Goal: Navigation & Orientation: Find specific page/section

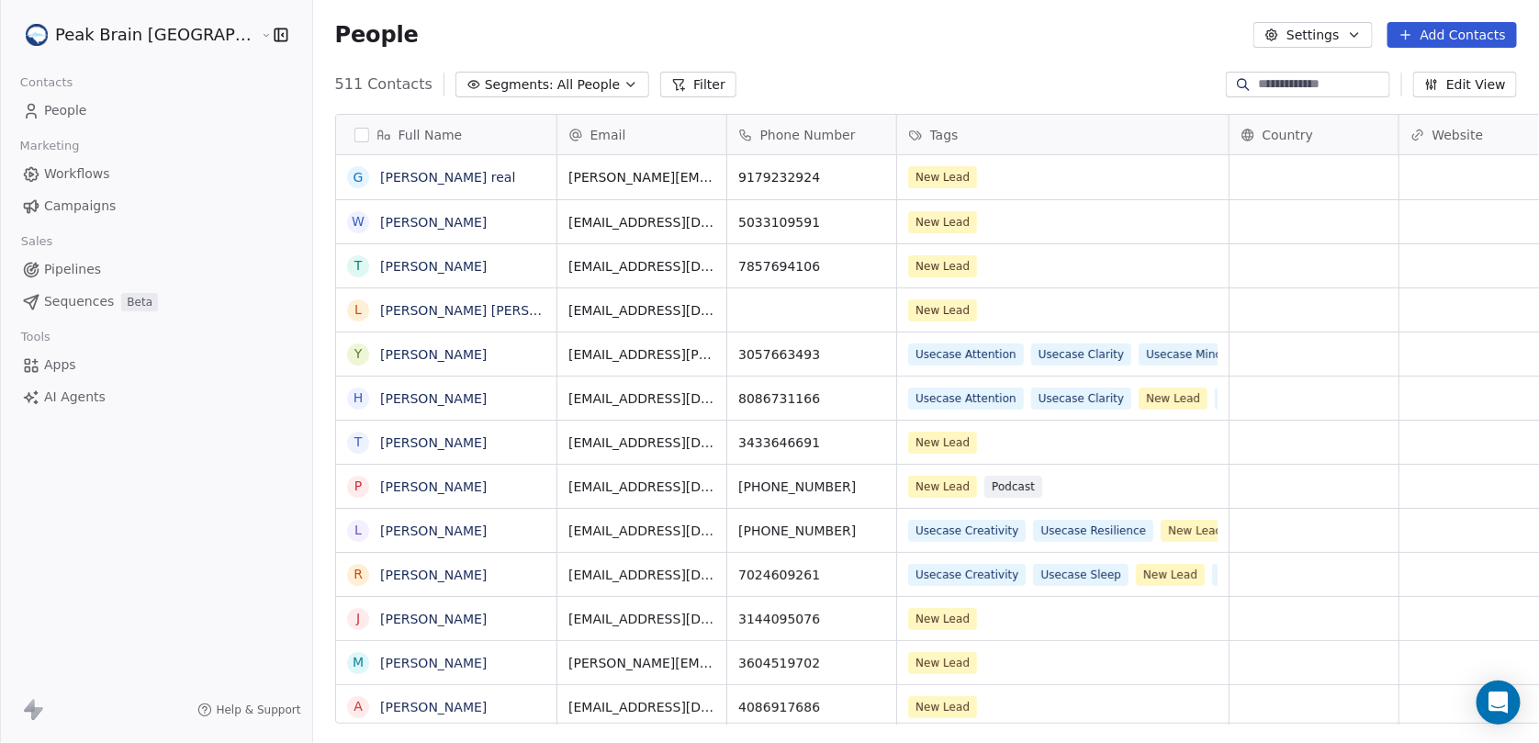
scroll to position [640, 1277]
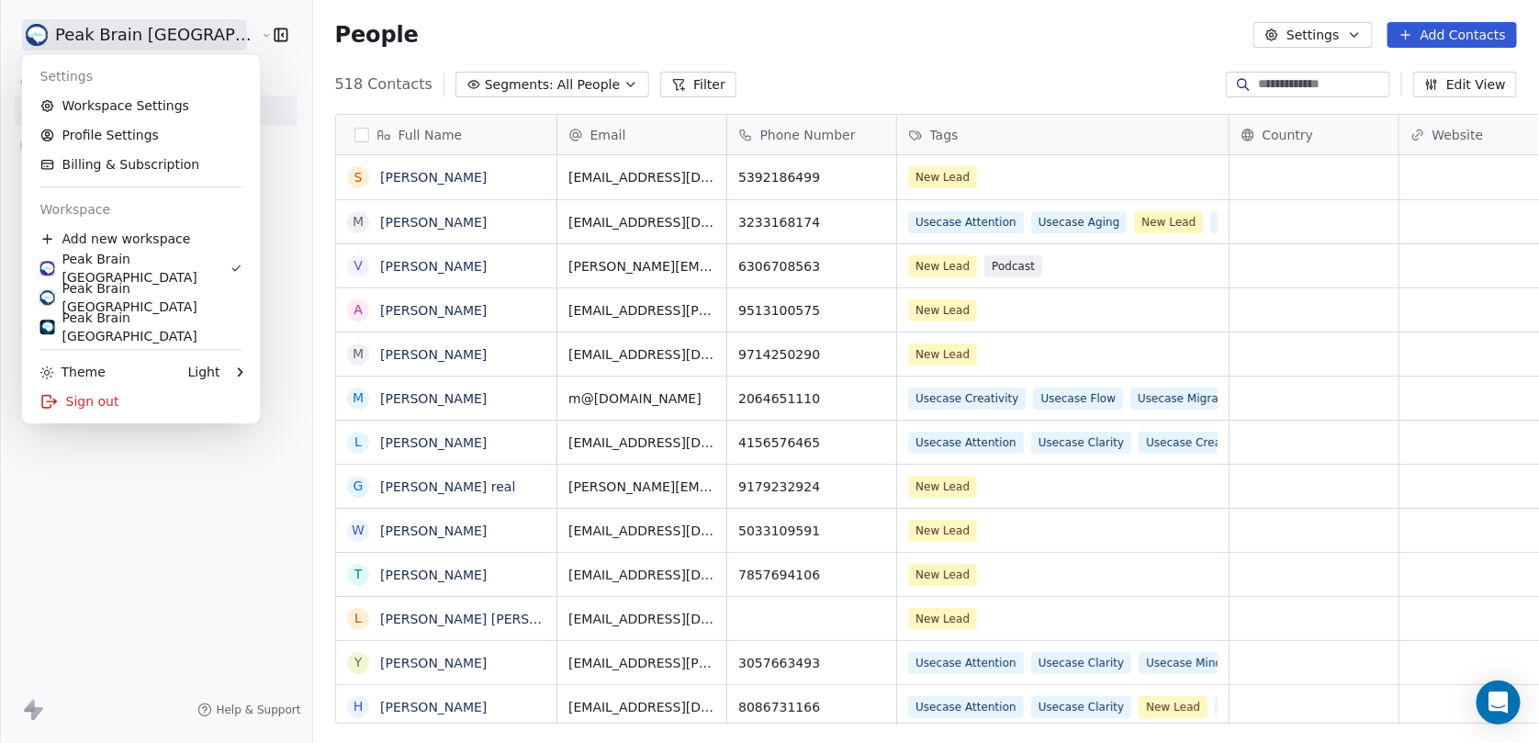
scroll to position [640, 1277]
click at [123, 328] on div "Peak Brain Sweden" at bounding box center [141, 327] width 202 height 37
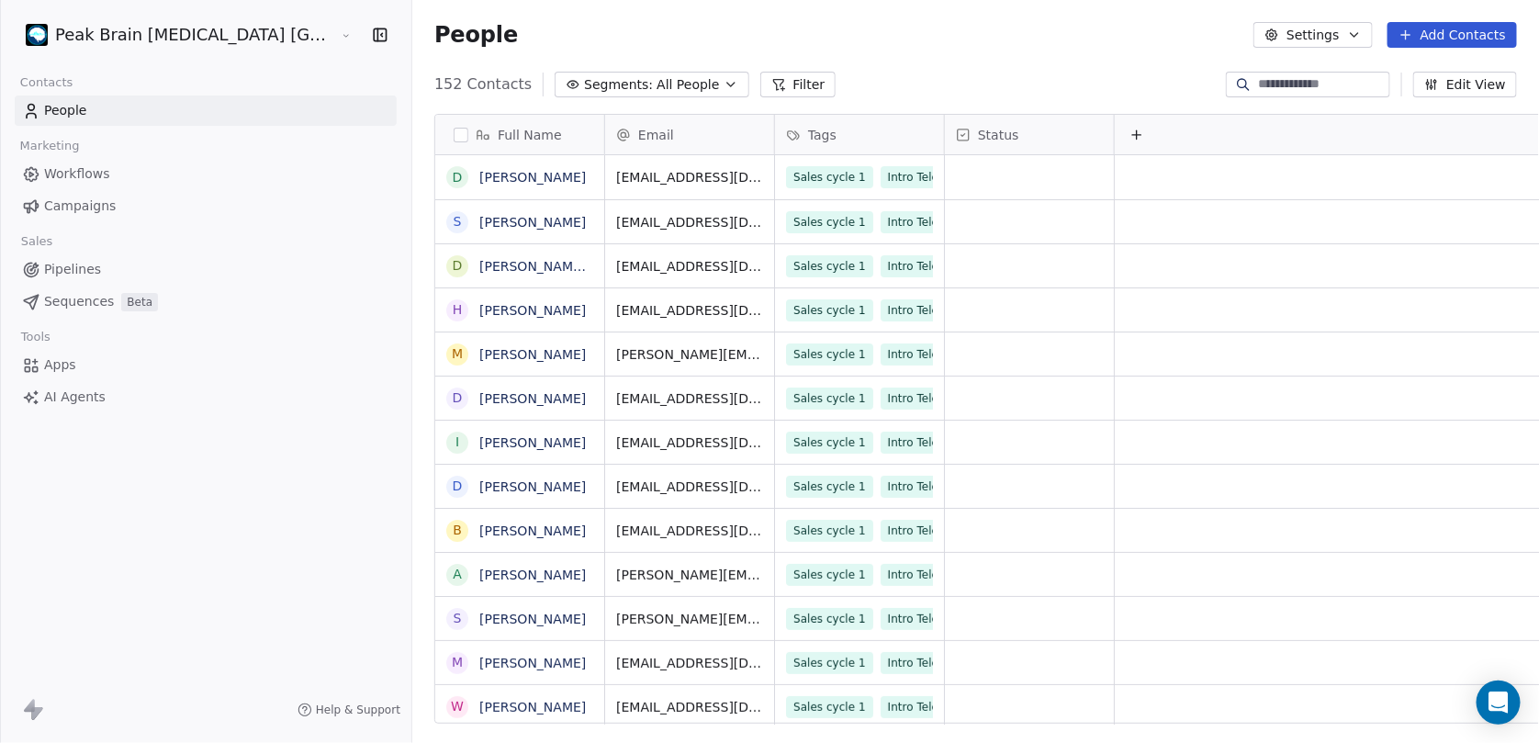
scroll to position [640, 1183]
click at [118, 259] on link "Pipelines" at bounding box center [206, 269] width 382 height 30
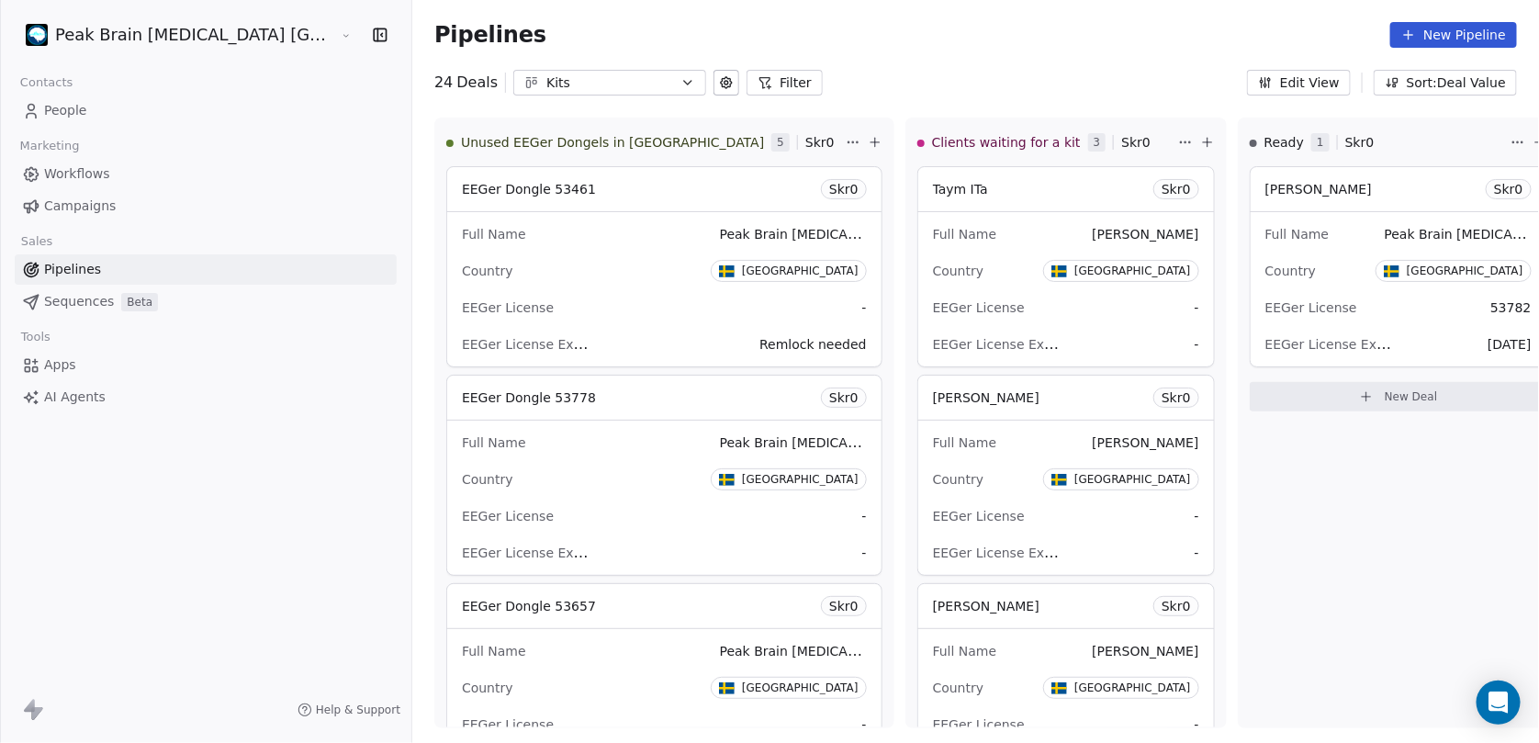
click at [165, 33] on html "Peak Brain Neurofeedback Stockholm AB Contacts People Marketing Workflows Campa…" at bounding box center [769, 371] width 1539 height 743
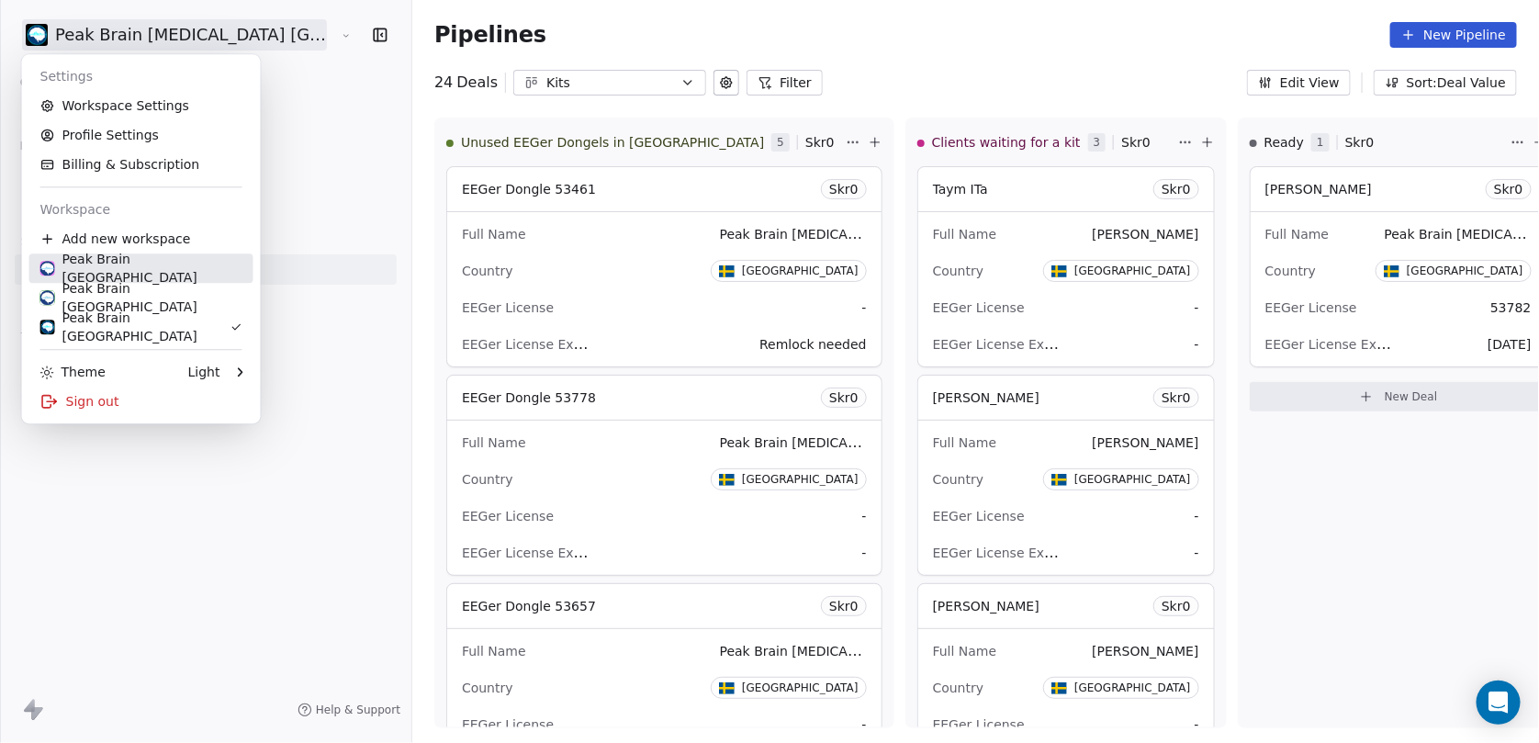
click at [130, 278] on link "Peak Brain [GEOGRAPHIC_DATA]" at bounding box center [141, 267] width 224 height 29
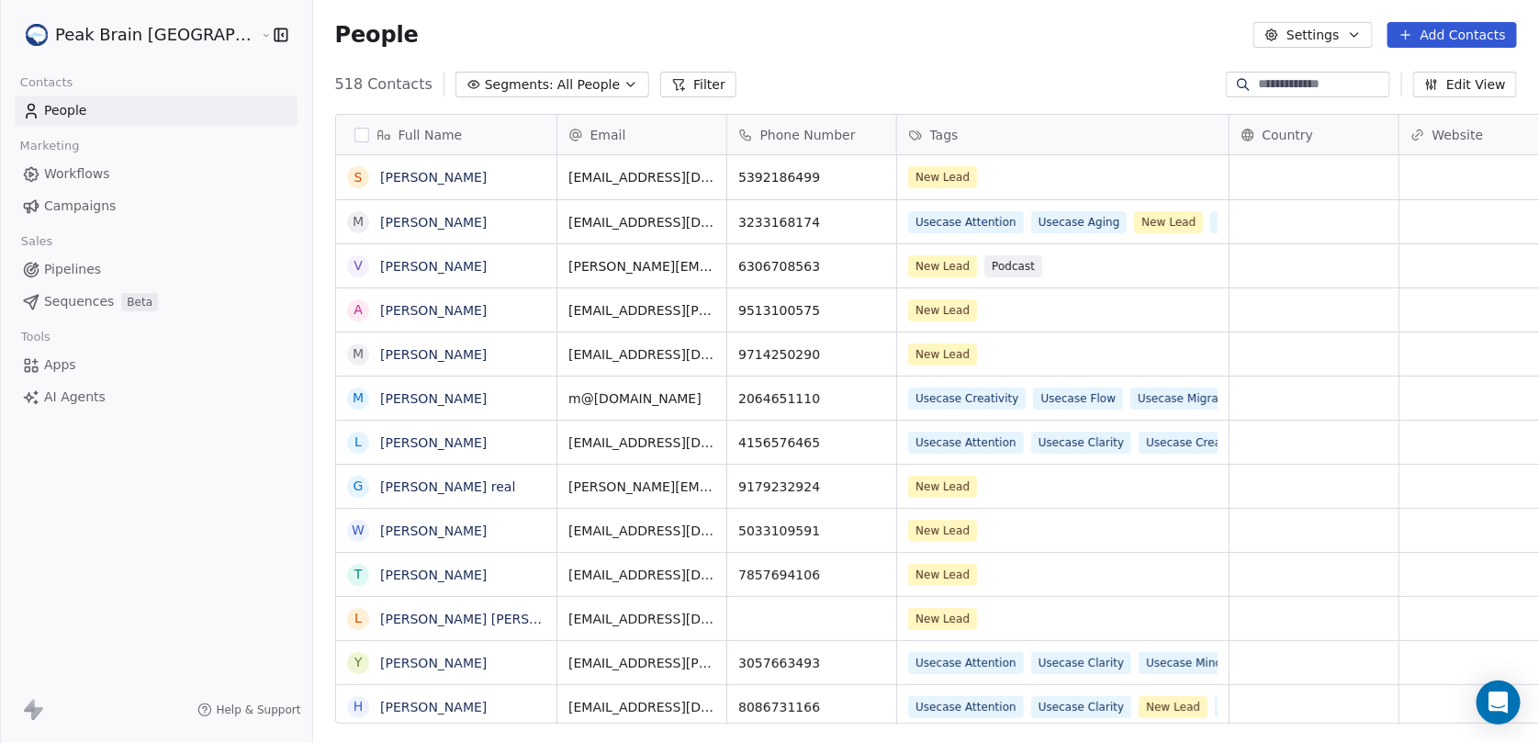
scroll to position [640, 1277]
click at [57, 264] on span "Pipelines" at bounding box center [72, 269] width 57 height 19
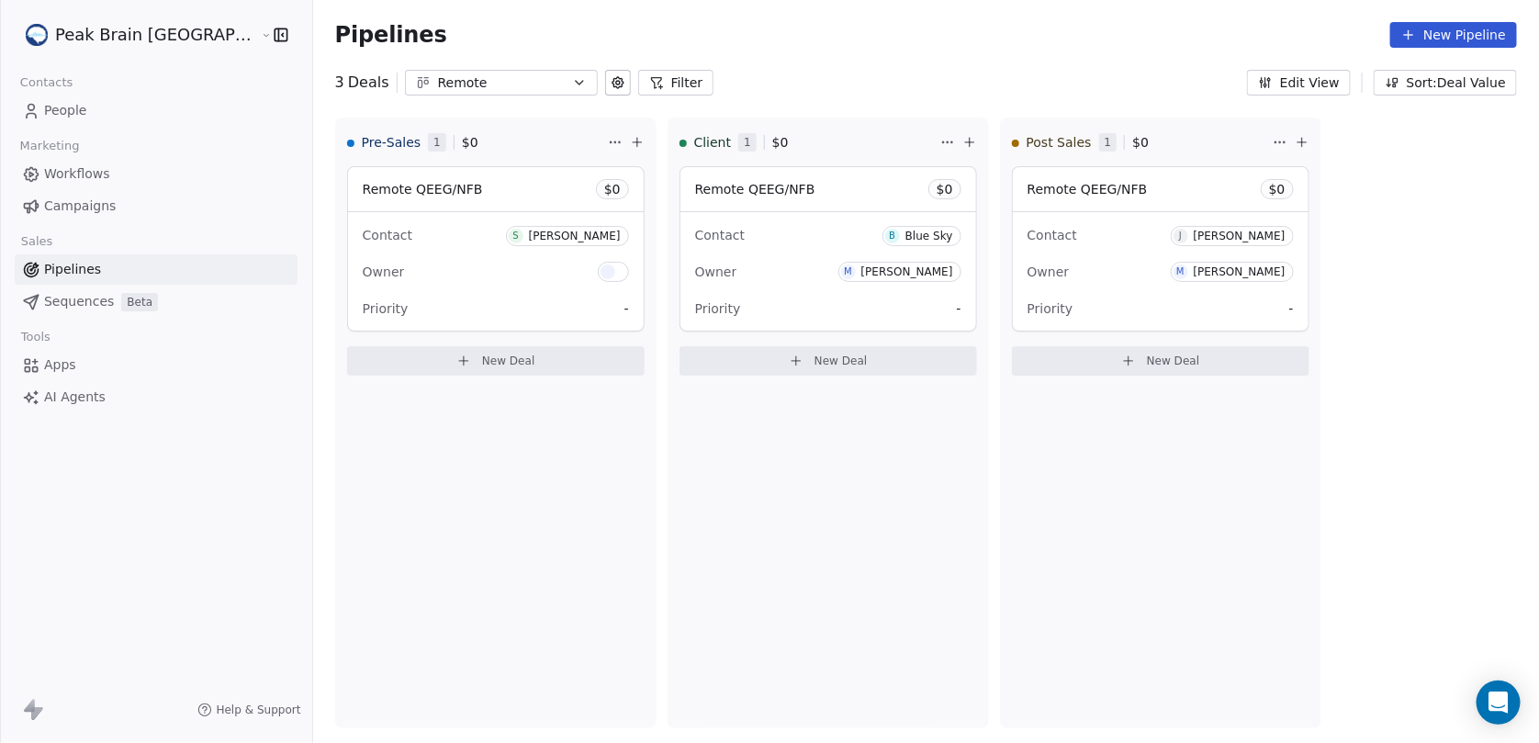
click at [438, 73] on div "Remote" at bounding box center [501, 82] width 127 height 19
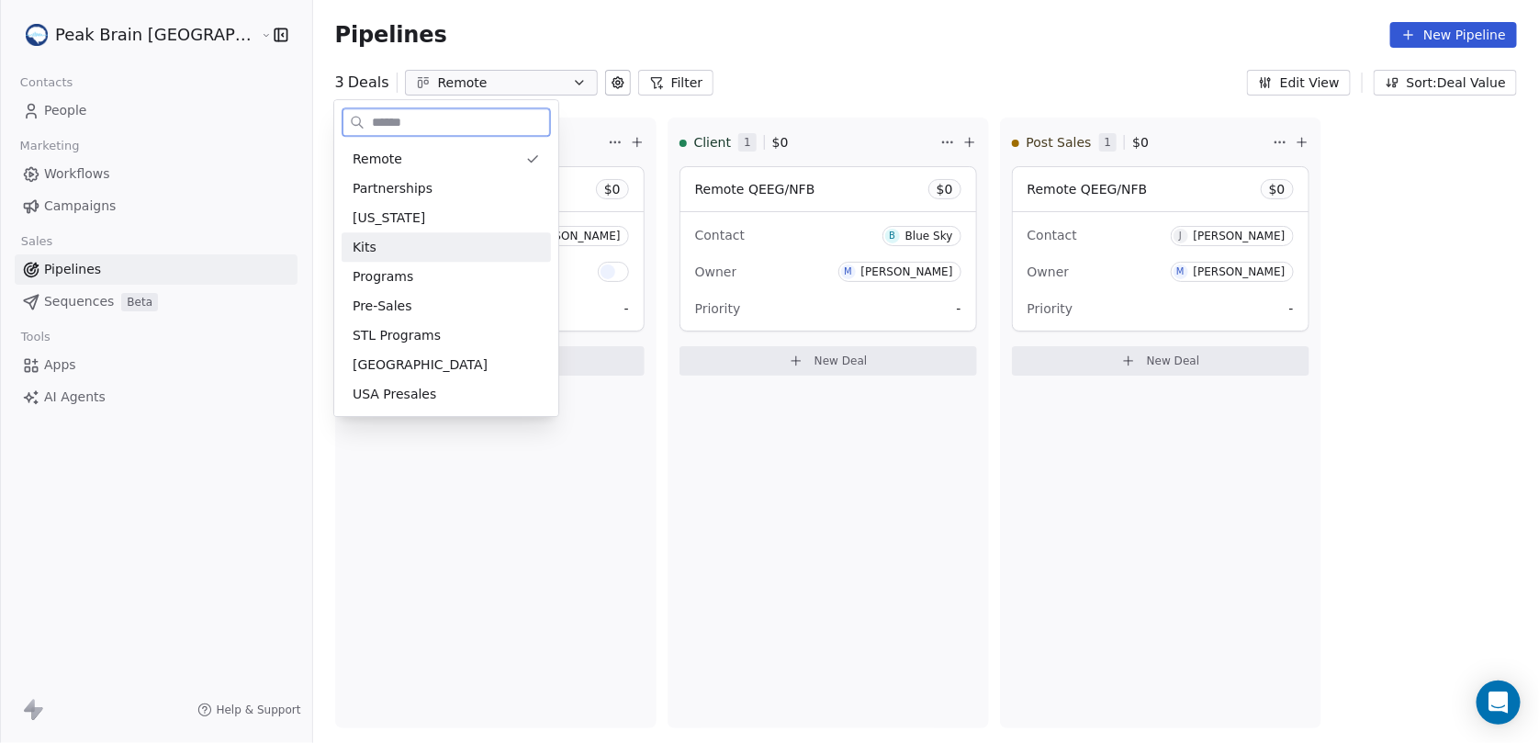
click at [390, 243] on div "Kits" at bounding box center [446, 247] width 187 height 19
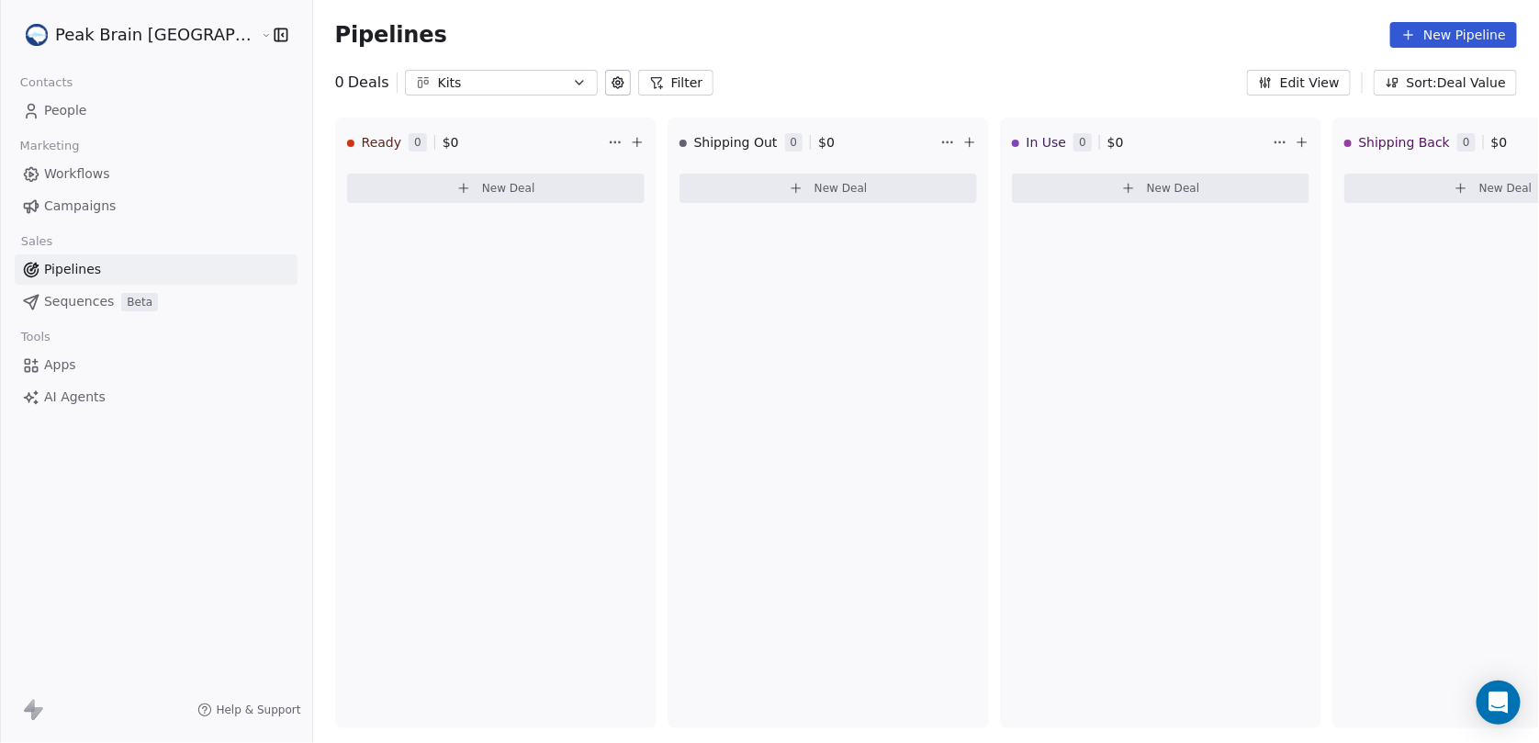
click at [138, 29] on html "Peak Brain USA Contacts People Marketing Workflows Campaigns Sales Pipelines Se…" at bounding box center [769, 371] width 1539 height 743
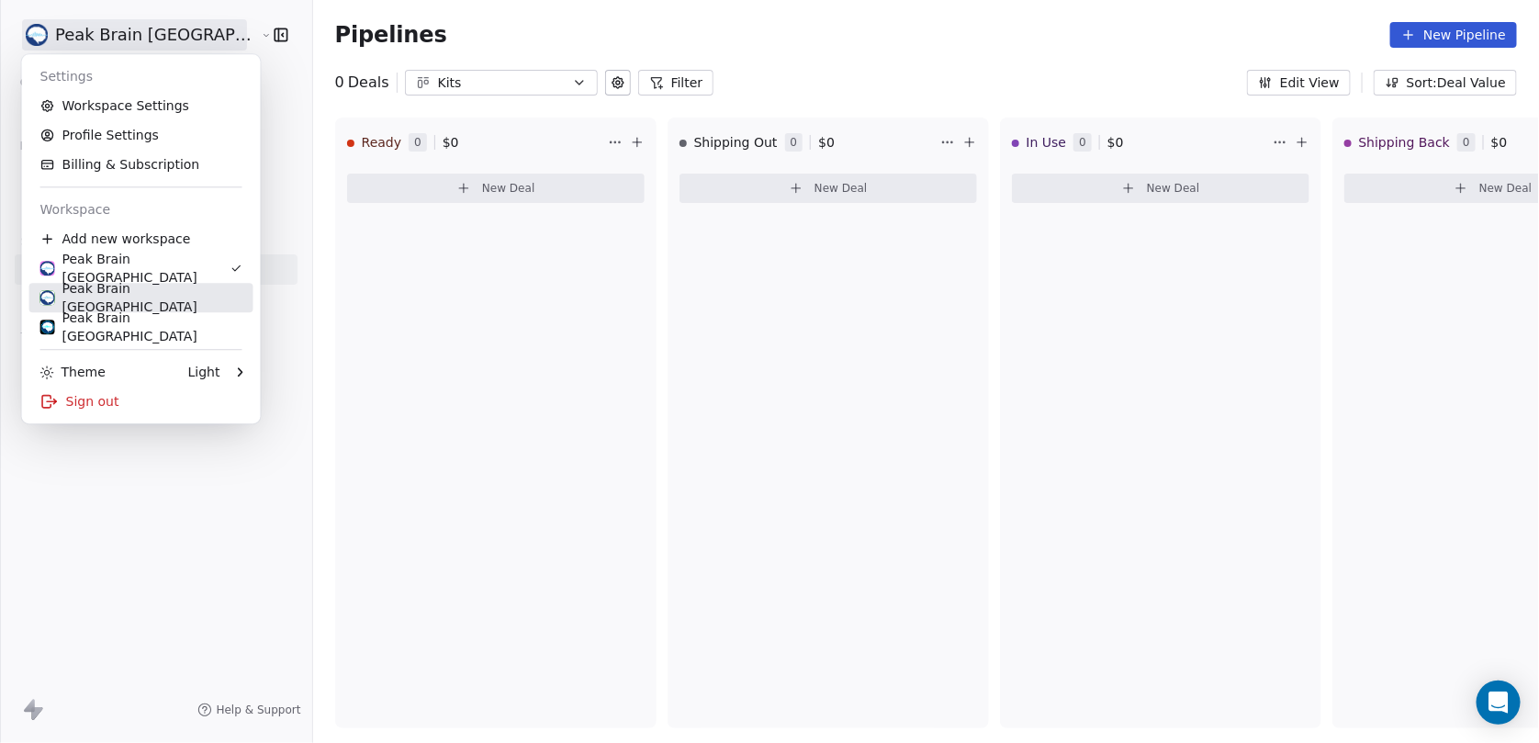
click at [133, 297] on div "Peak Brain UK" at bounding box center [141, 297] width 202 height 37
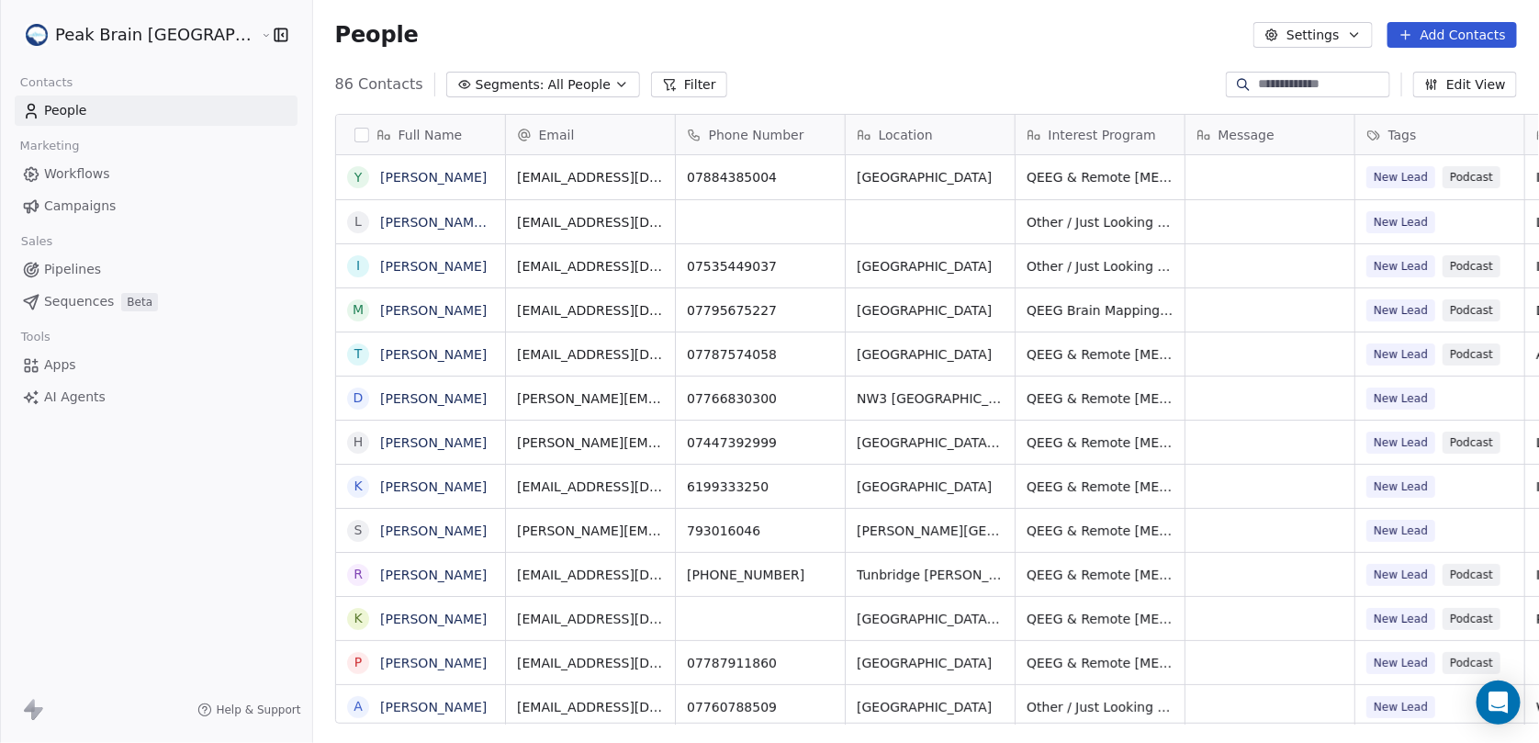
scroll to position [640, 1277]
click at [476, 83] on span "Segments:" at bounding box center [510, 84] width 69 height 19
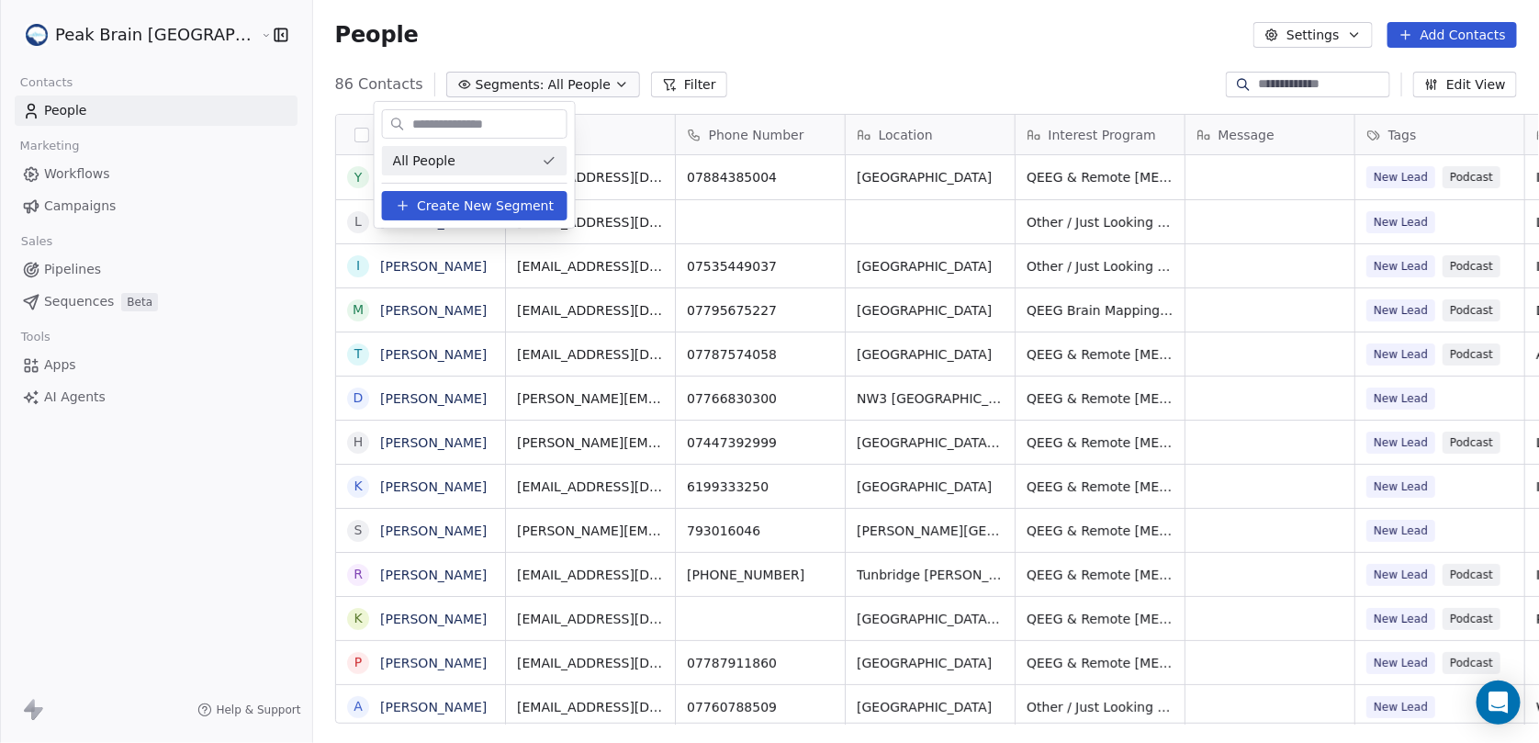
click at [96, 264] on html "Peak Brain UK Contacts People Marketing Workflows Campaigns Sales Pipelines Seq…" at bounding box center [769, 371] width 1539 height 743
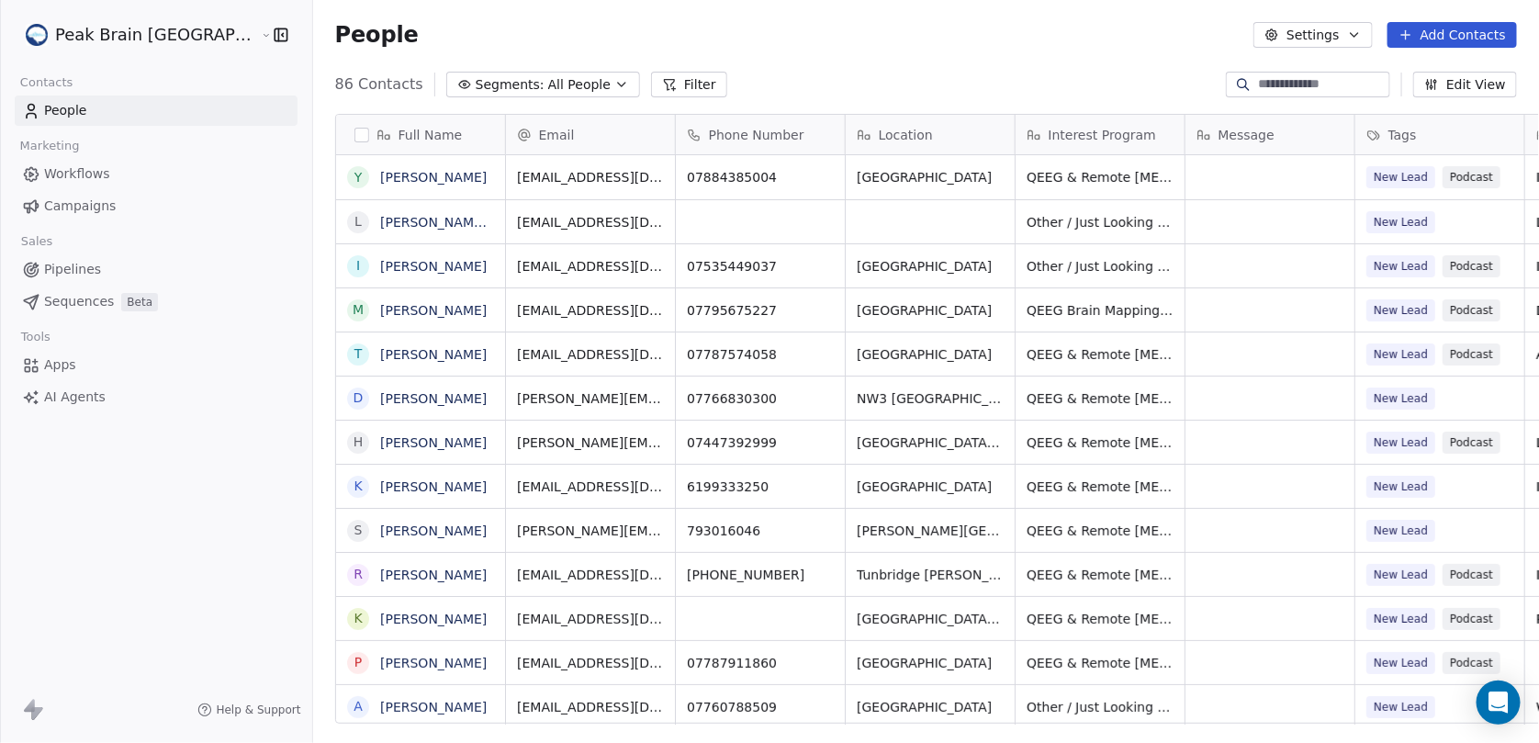
click at [96, 264] on span "Pipelines" at bounding box center [72, 269] width 57 height 19
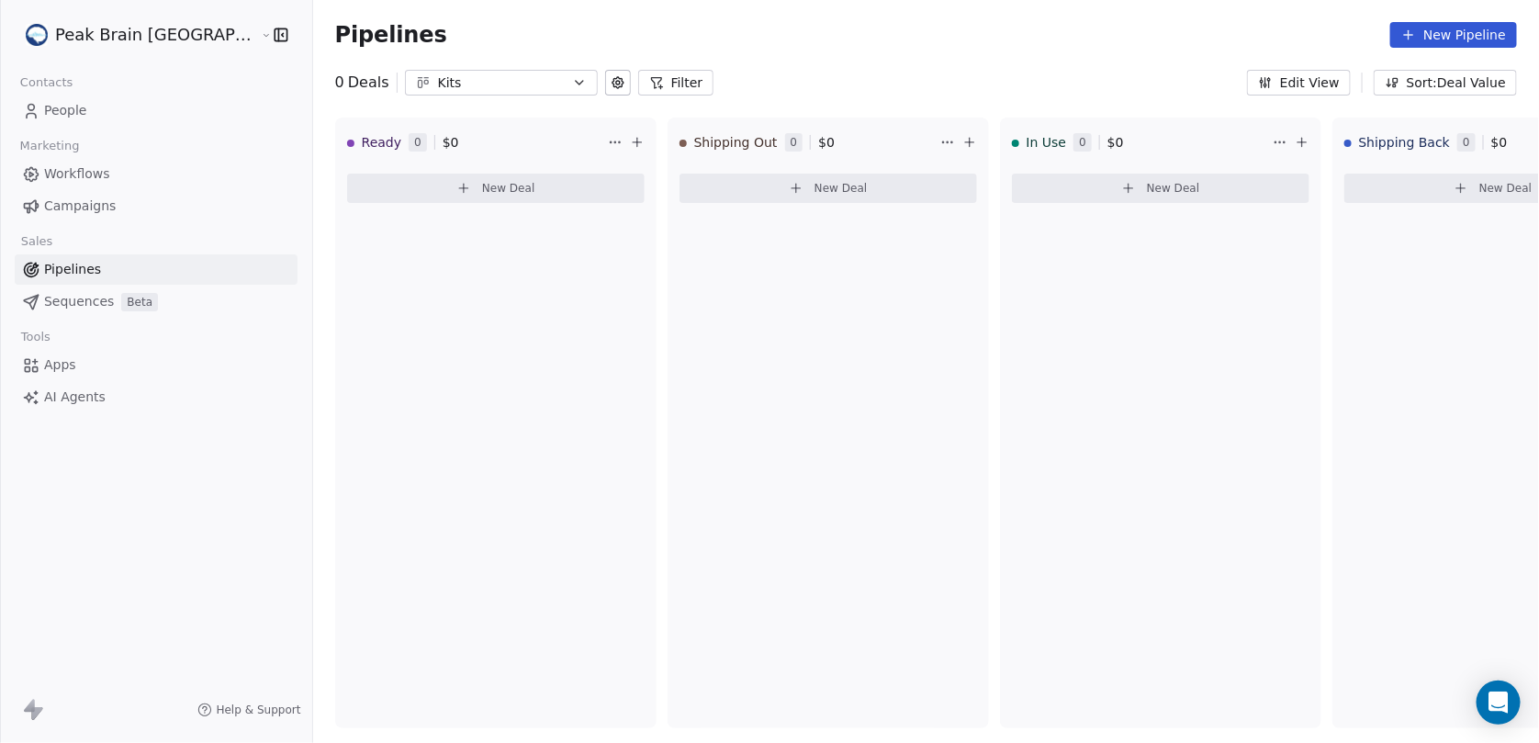
click at [438, 84] on div "Kits" at bounding box center [501, 82] width 127 height 19
click at [577, 15] on html "Peak Brain UK Contacts People Marketing Workflows Campaigns Sales Pipelines Seq…" at bounding box center [769, 371] width 1539 height 743
click at [178, 39] on html "Peak Brain UK Contacts People Marketing Workflows Campaigns Sales Pipelines Seq…" at bounding box center [769, 371] width 1539 height 743
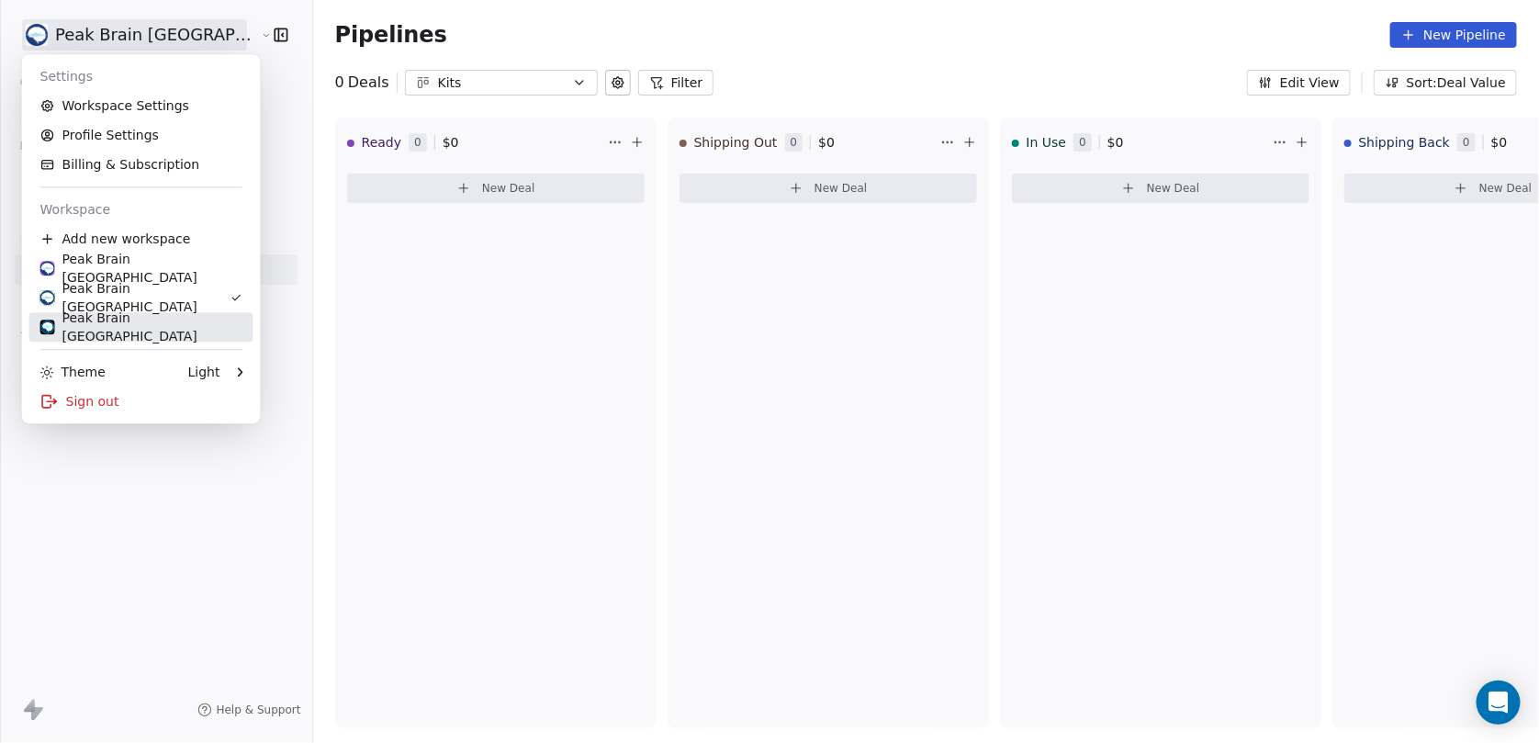
click at [129, 321] on div "Peak Brain Sweden" at bounding box center [141, 327] width 202 height 37
